Goal: Transaction & Acquisition: Book appointment/travel/reservation

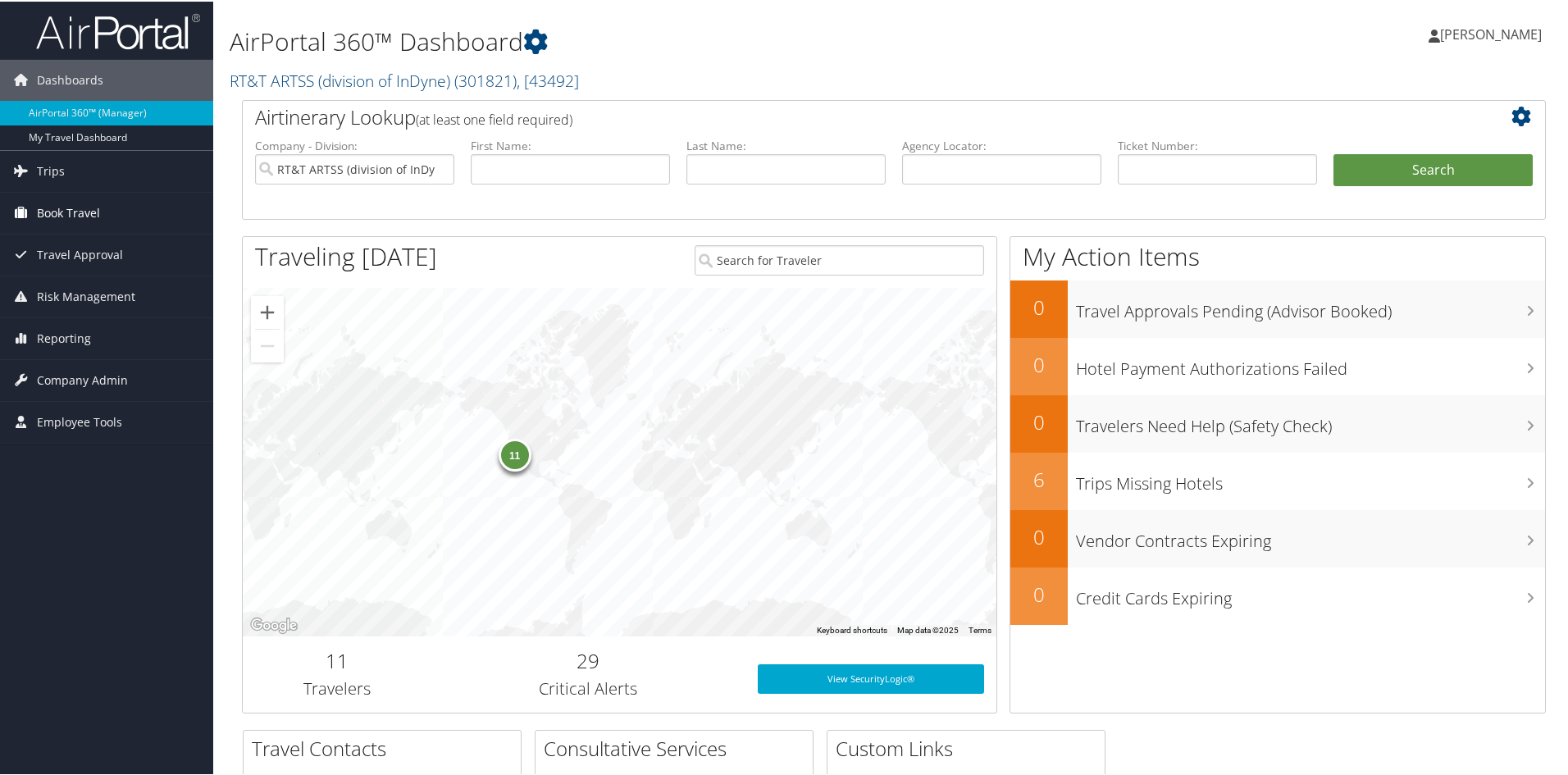
click at [49, 209] on span "Book Travel" at bounding box center [68, 211] width 63 height 41
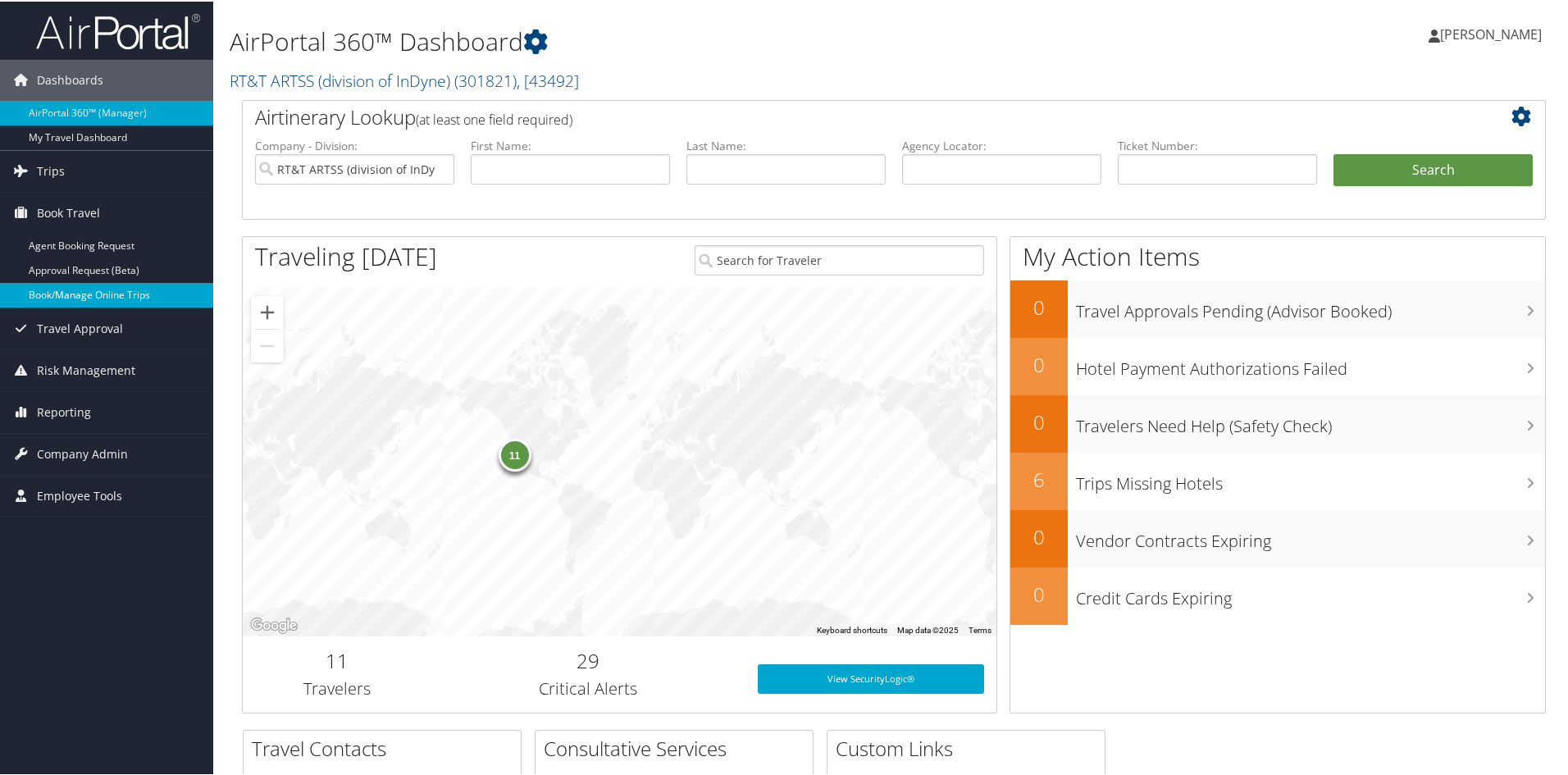
click at [63, 290] on link "Book/Manage Online Trips" at bounding box center [106, 293] width 213 height 24
